Goal: Transaction & Acquisition: Book appointment/travel/reservation

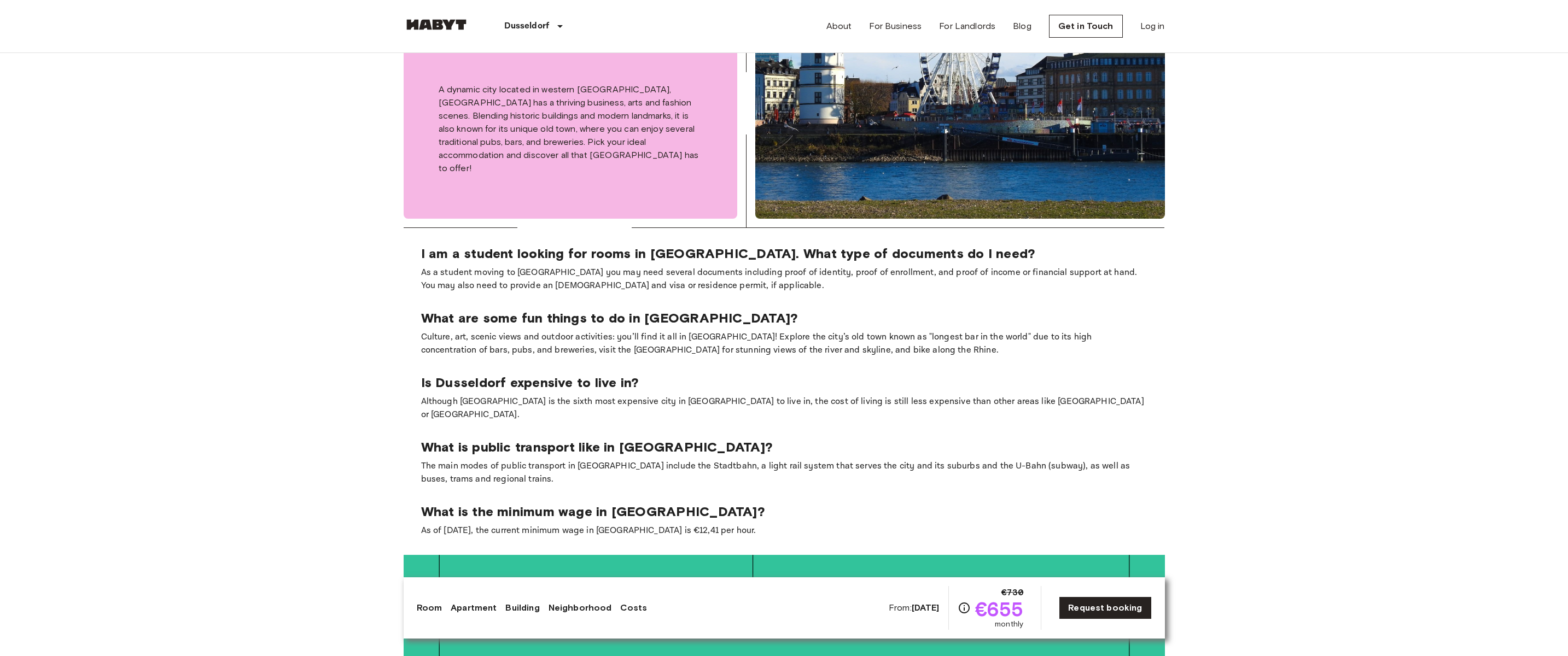
scroll to position [2373, 0]
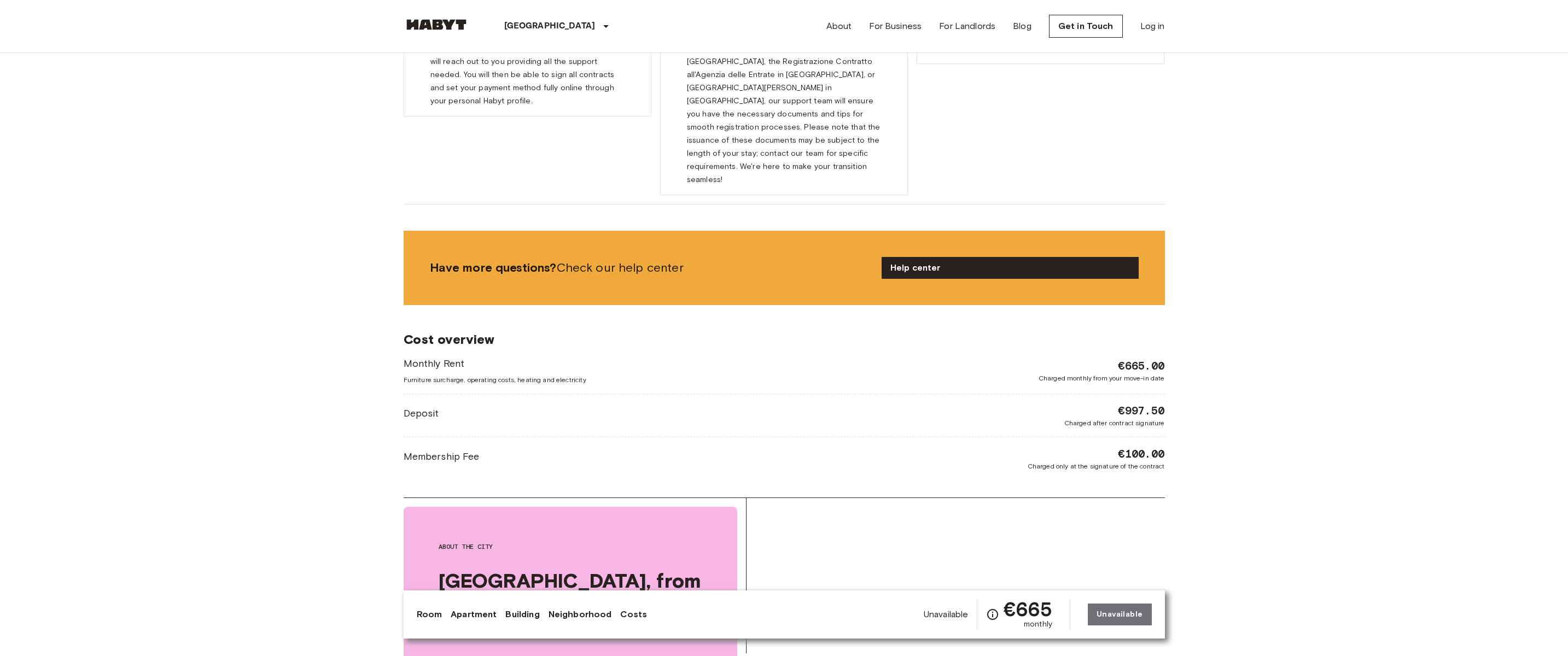
scroll to position [1793, 0]
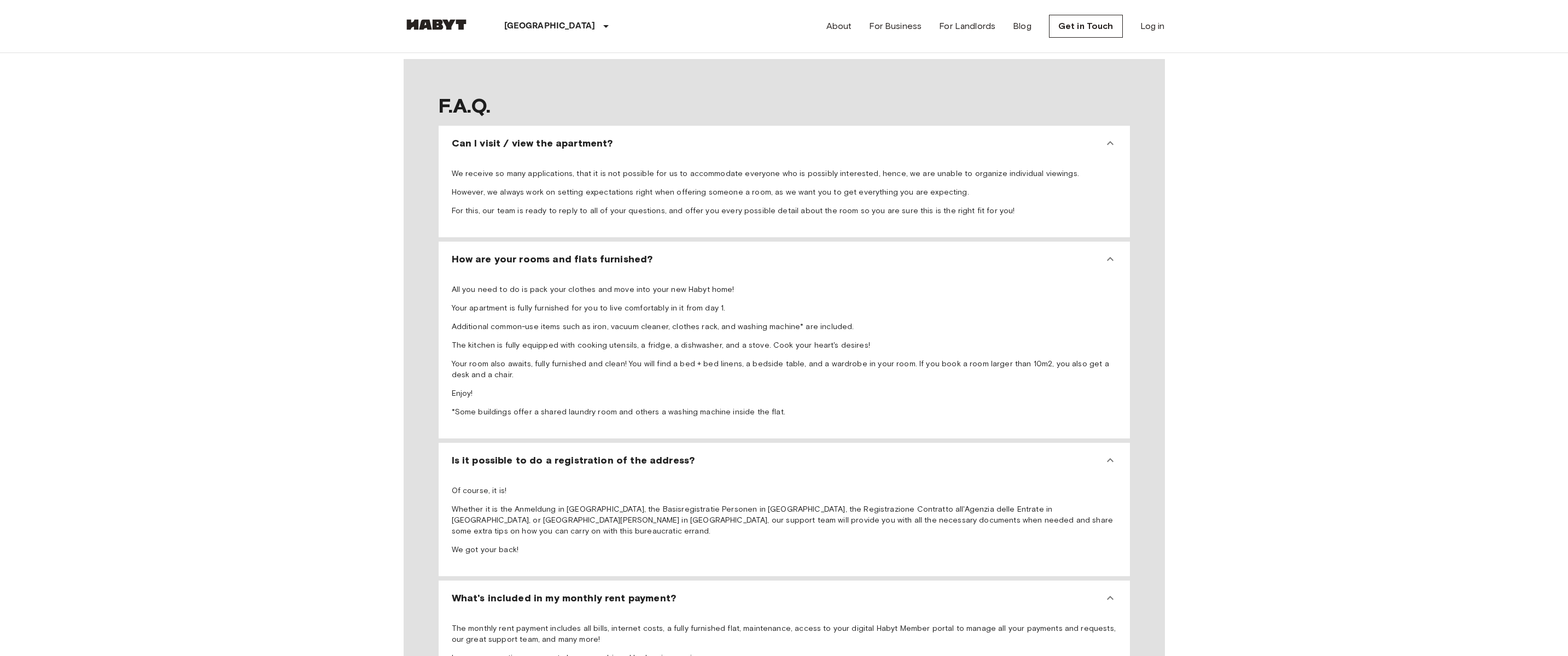
scroll to position [1793, 0]
